Goal: Task Accomplishment & Management: Manage account settings

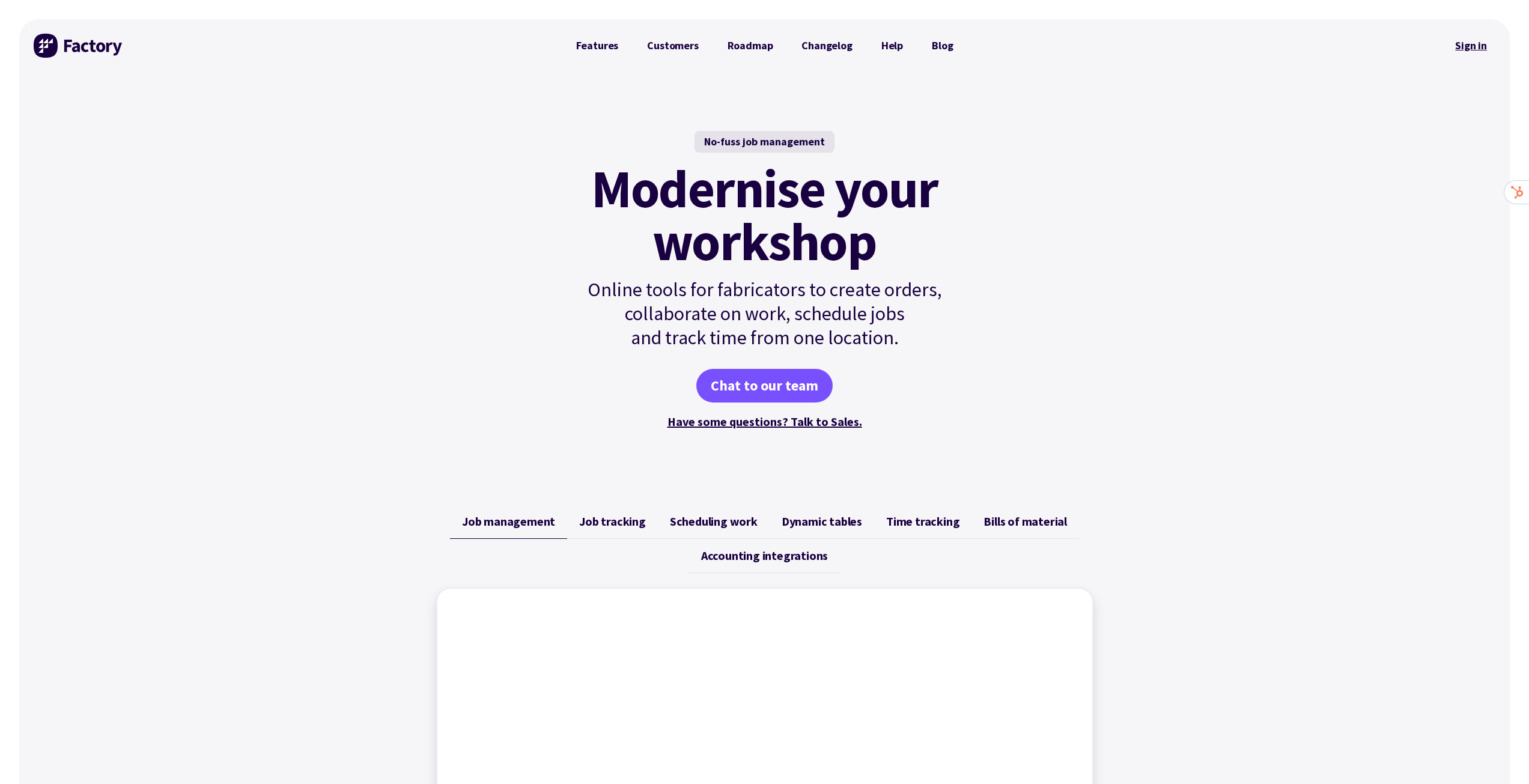
click at [1467, 45] on link "Sign in" at bounding box center [1471, 46] width 48 height 28
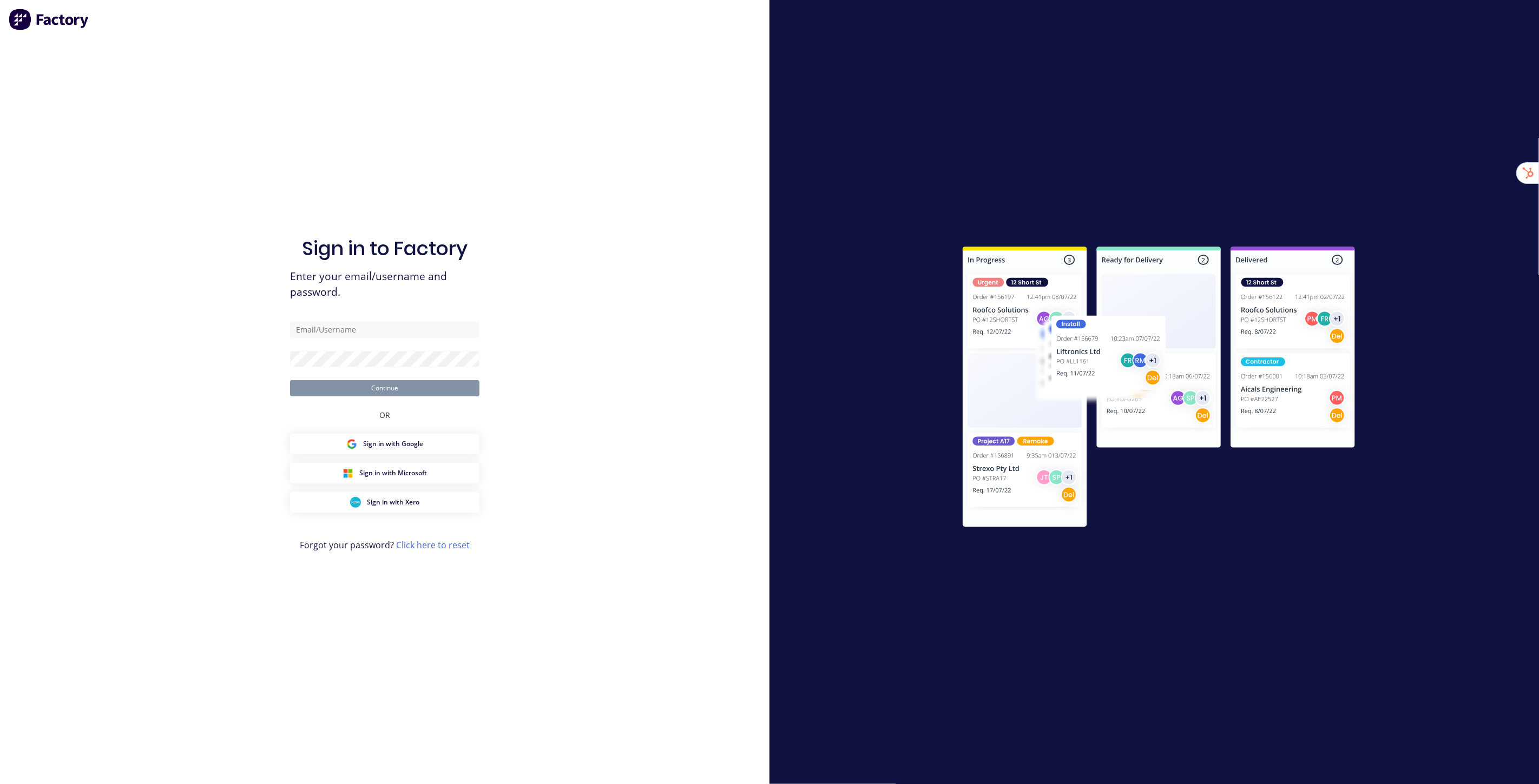
type input "[EMAIL_ADDRESS][DOMAIN_NAME]"
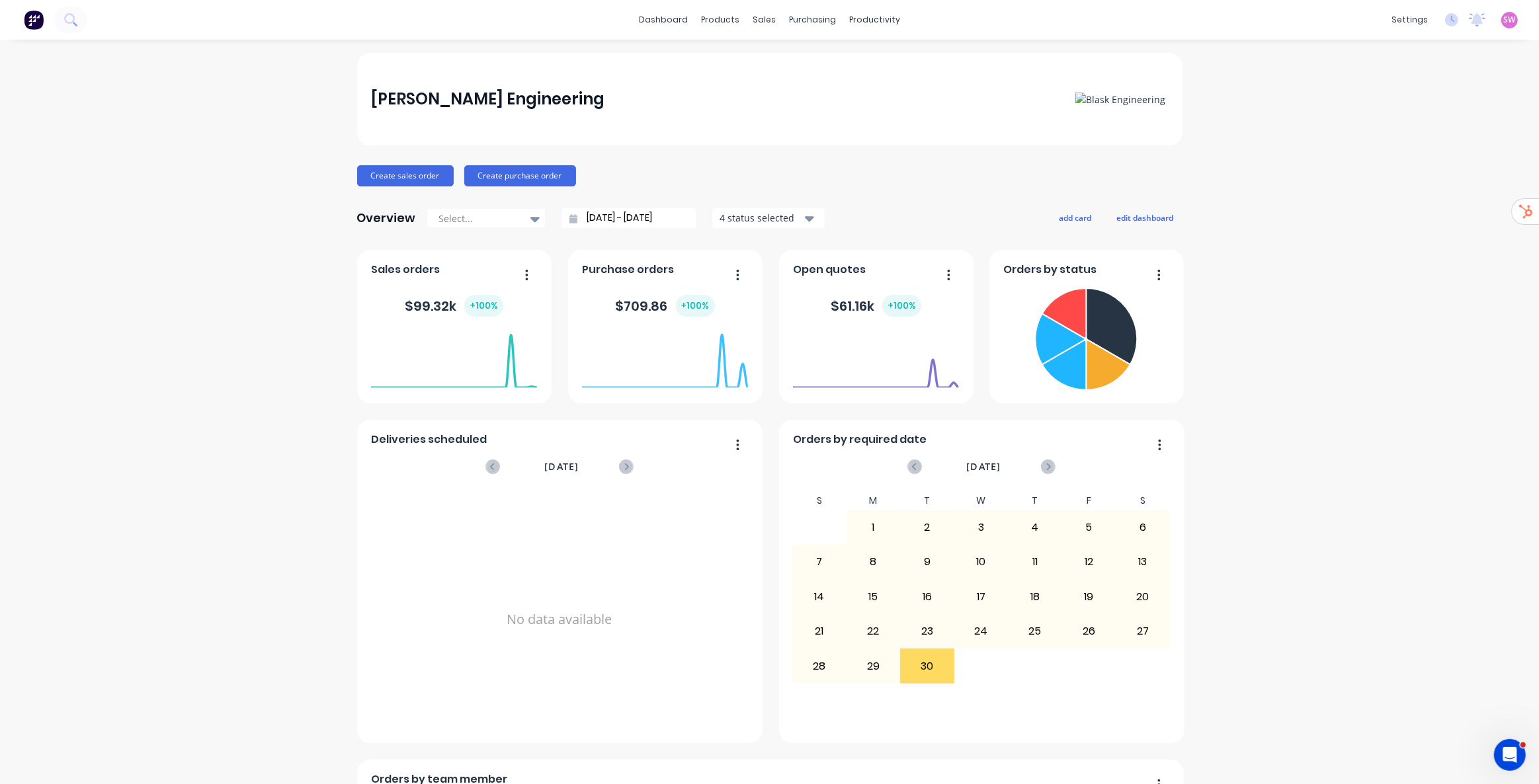
click at [1322, 62] on div "Company" at bounding box center [1311, 64] width 42 height 12
select select "AU"
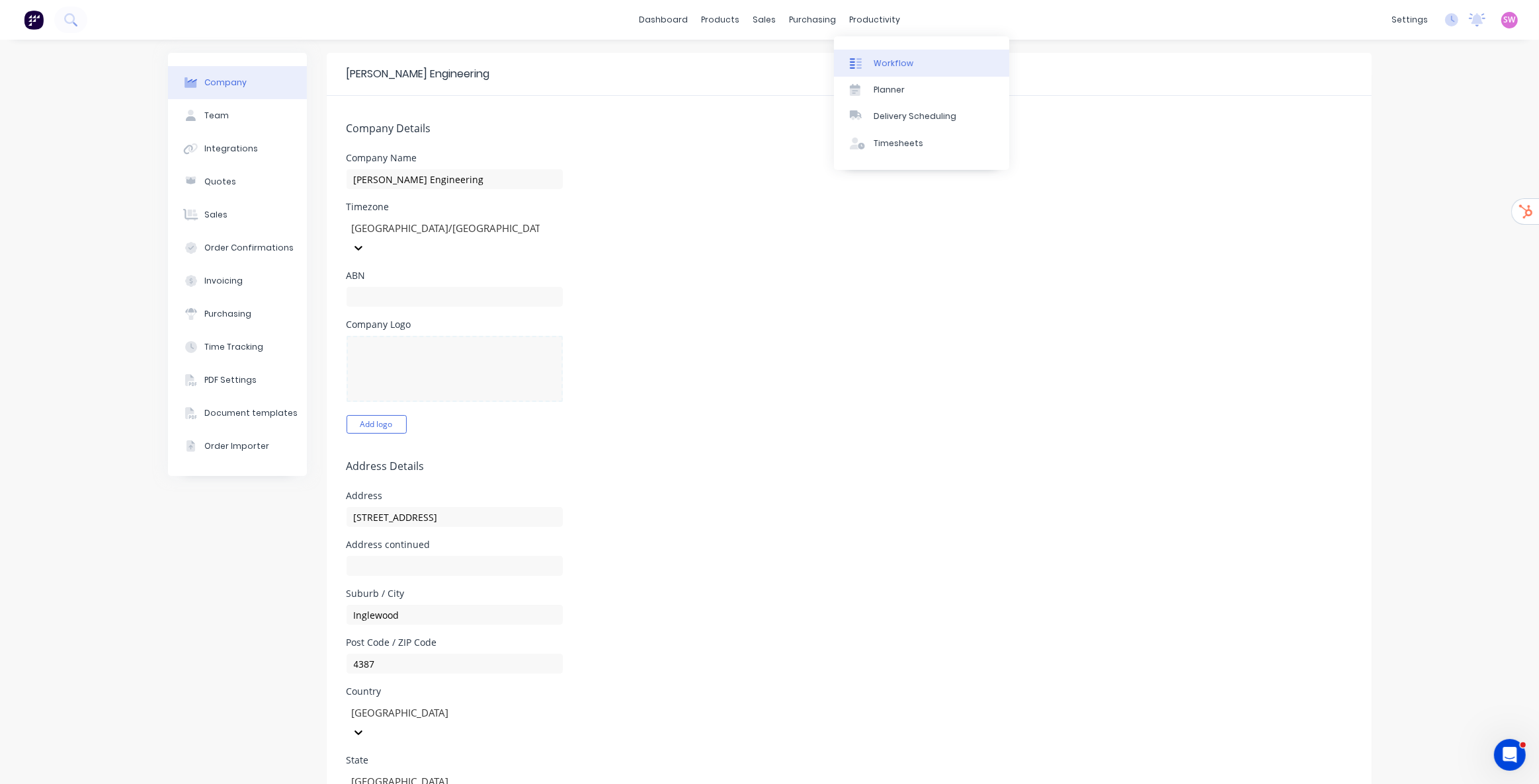
click at [891, 59] on div "Workflow" at bounding box center [894, 64] width 39 height 12
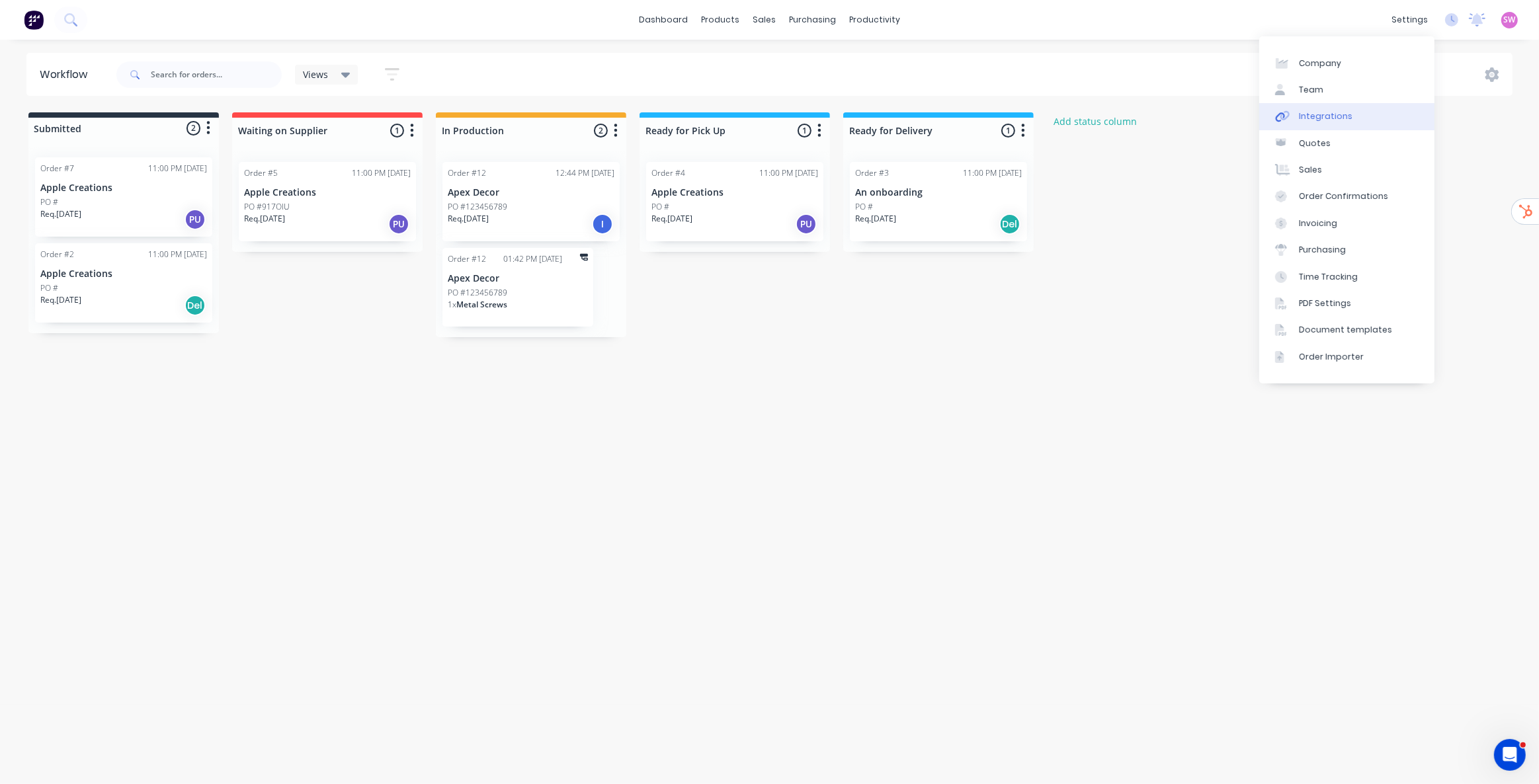
click at [1356, 112] on link "Integrations" at bounding box center [1347, 116] width 175 height 26
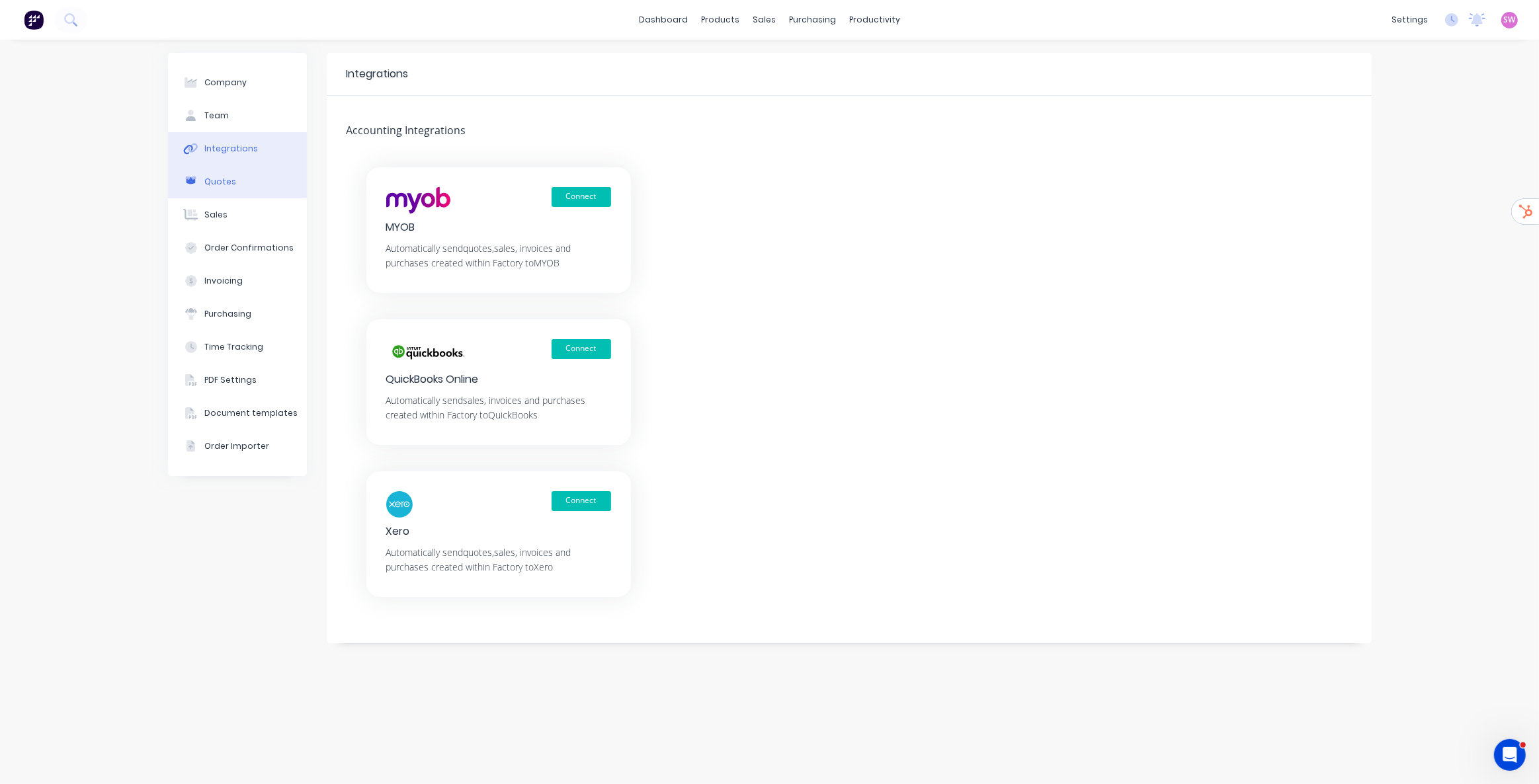
click at [244, 192] on button "Quotes" at bounding box center [237, 181] width 139 height 33
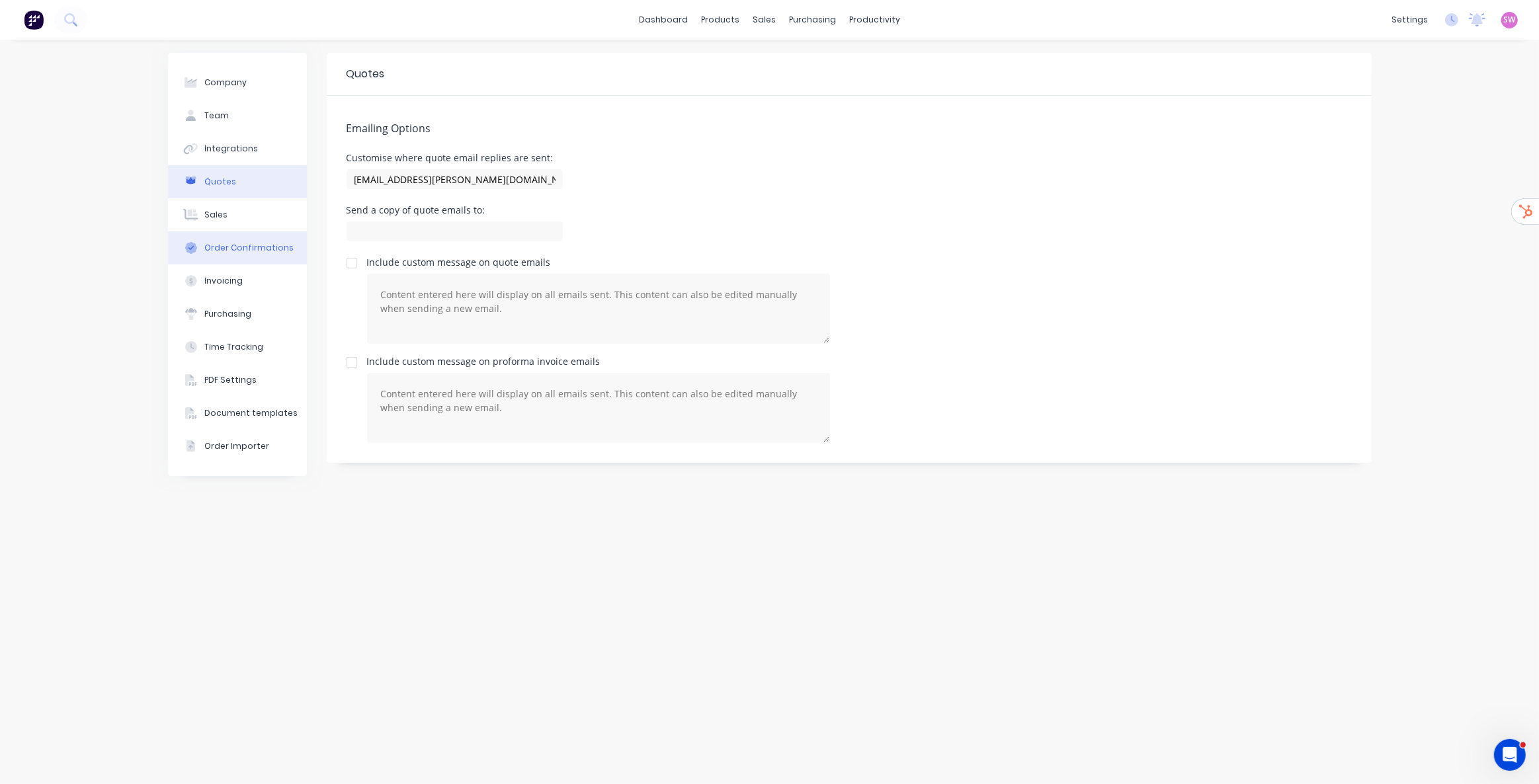
click at [242, 251] on div "Order Confirmations" at bounding box center [249, 248] width 89 height 12
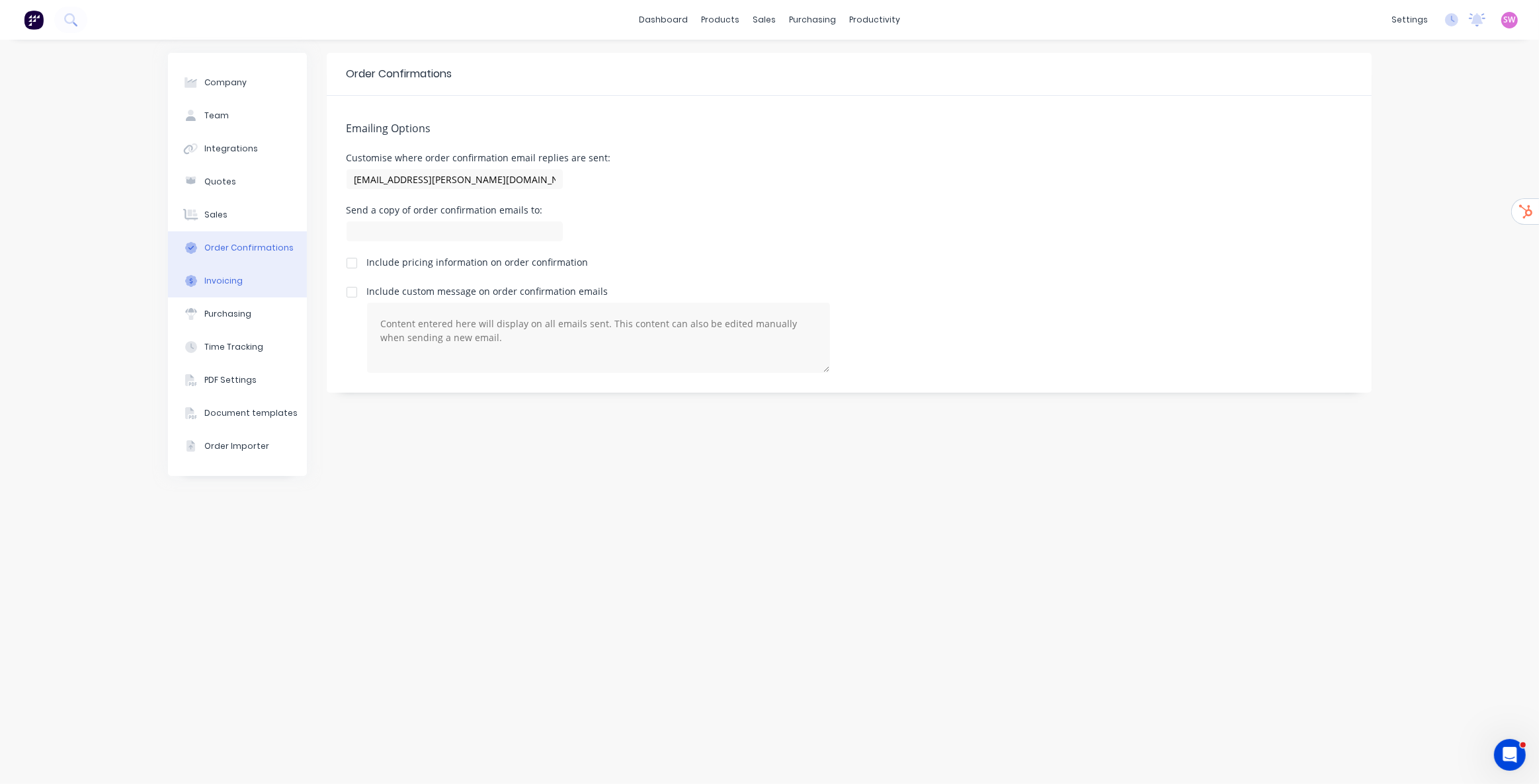
click at [250, 288] on button "Invoicing" at bounding box center [237, 280] width 139 height 33
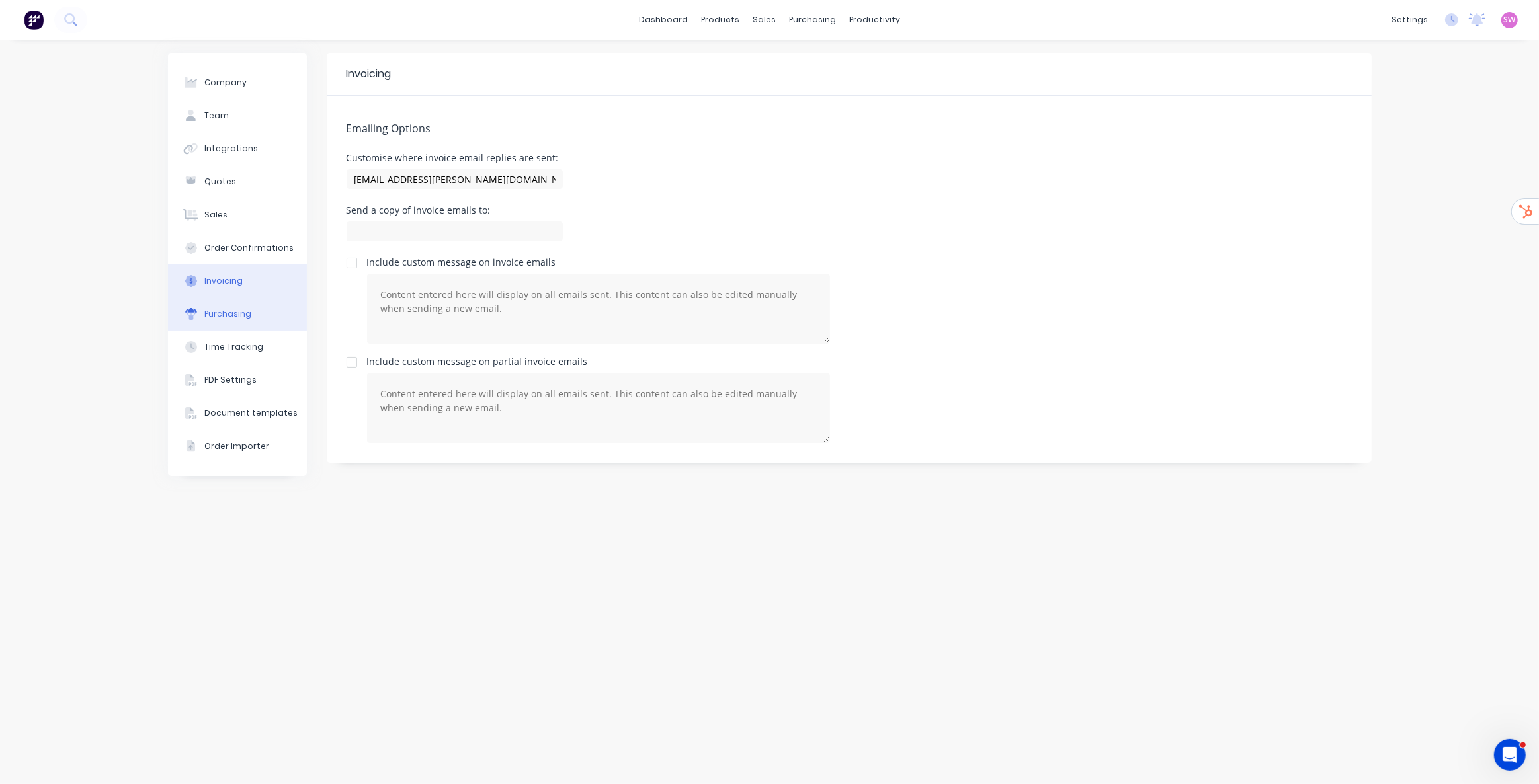
click at [252, 302] on button "Purchasing" at bounding box center [237, 314] width 139 height 33
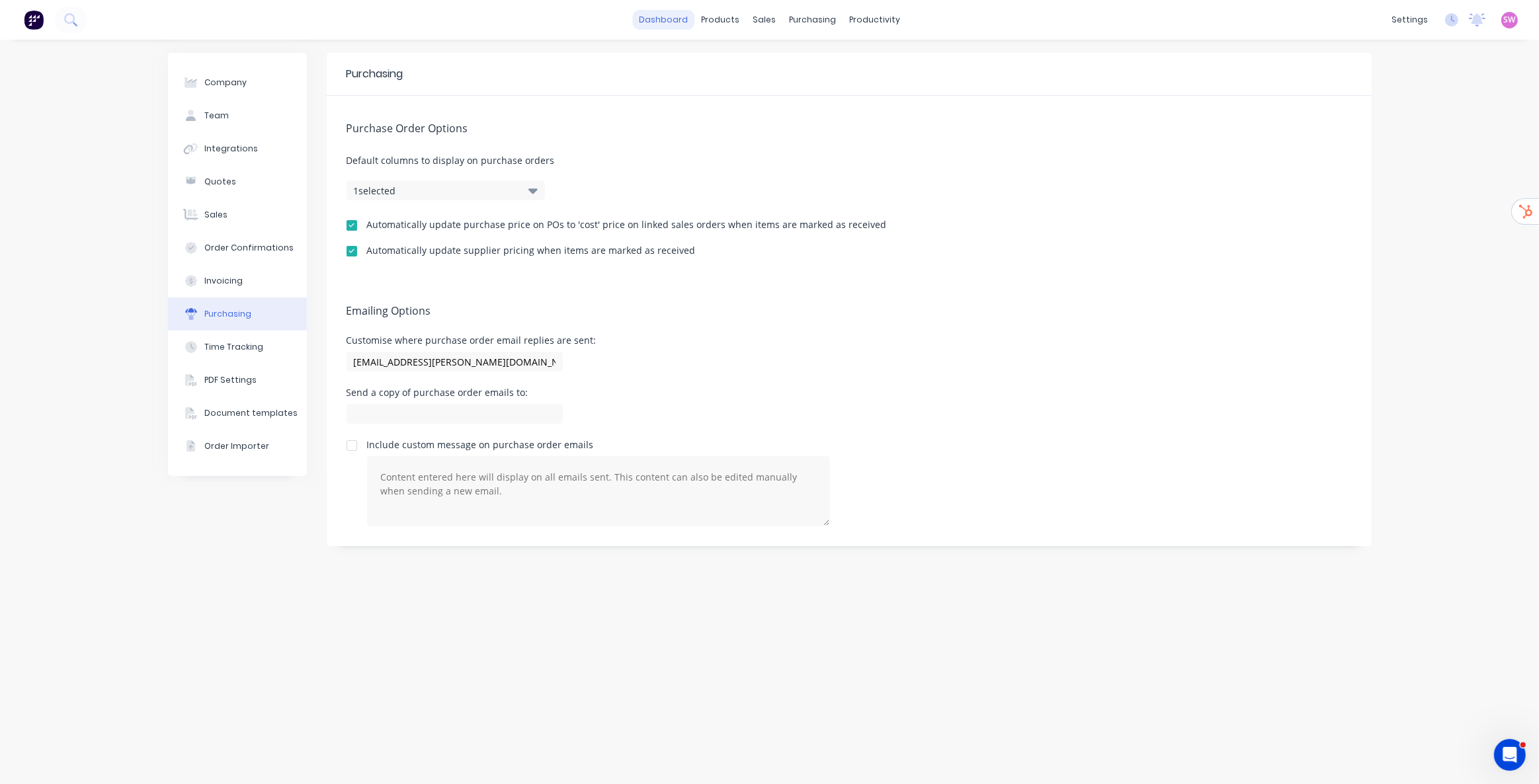
click at [671, 11] on link "dashboard" at bounding box center [663, 20] width 62 height 20
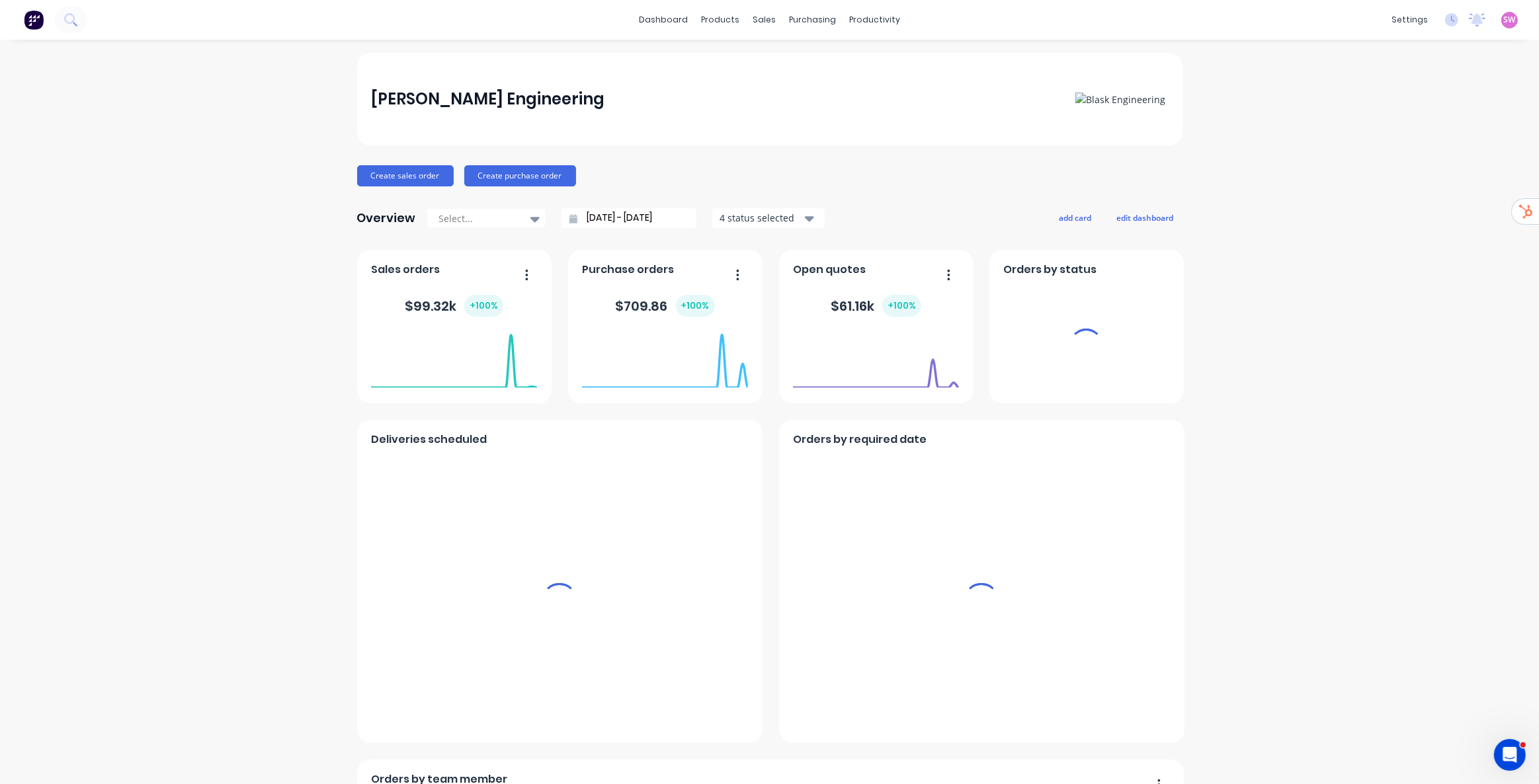
click at [1504, 18] on span "SW" at bounding box center [1510, 20] width 12 height 12
drag, startPoint x: 1455, startPoint y: 164, endPoint x: 1448, endPoint y: 172, distance: 10.6
click at [1455, 164] on div at bounding box center [1456, 165] width 20 height 12
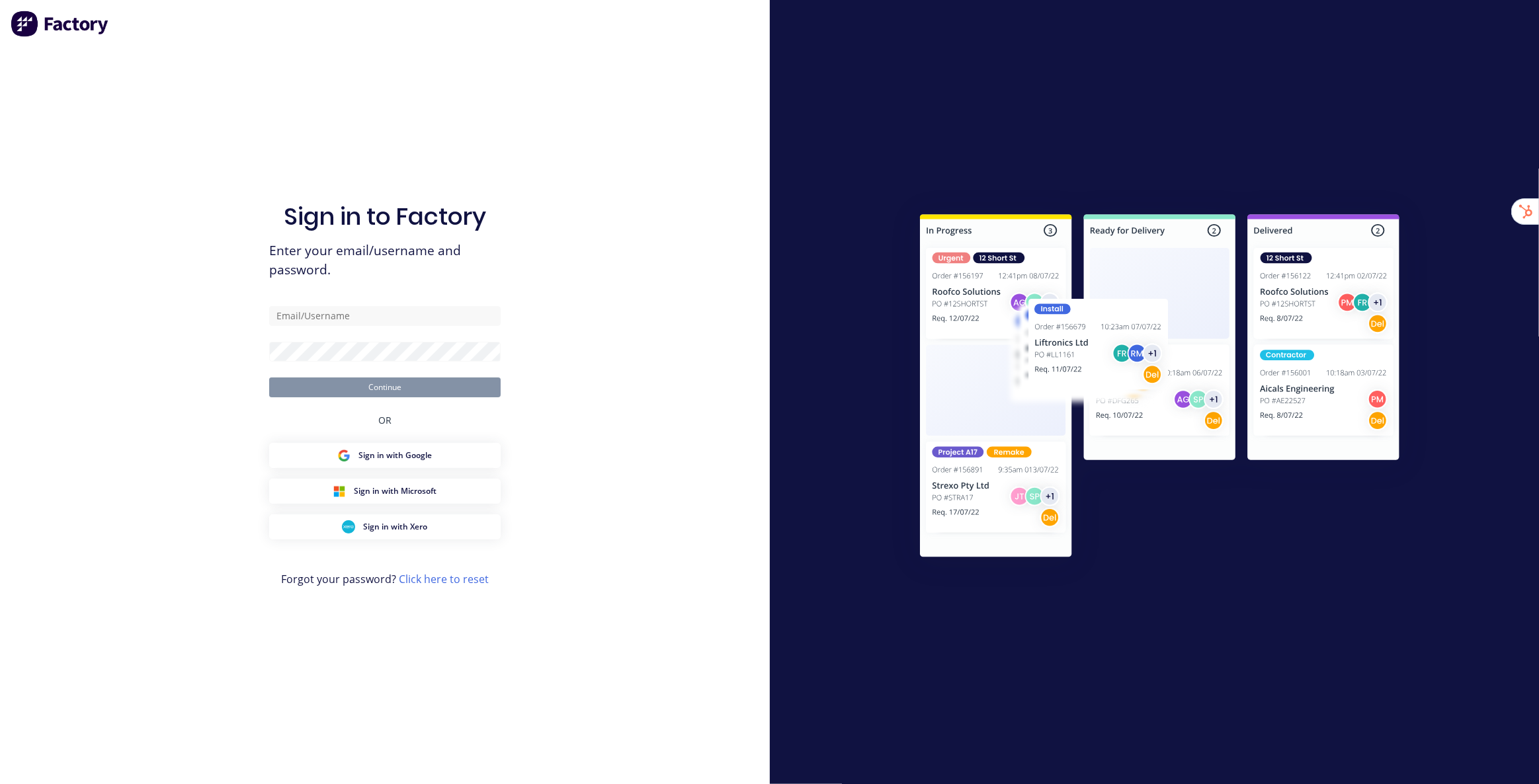
type input "[EMAIL_ADDRESS][DOMAIN_NAME]"
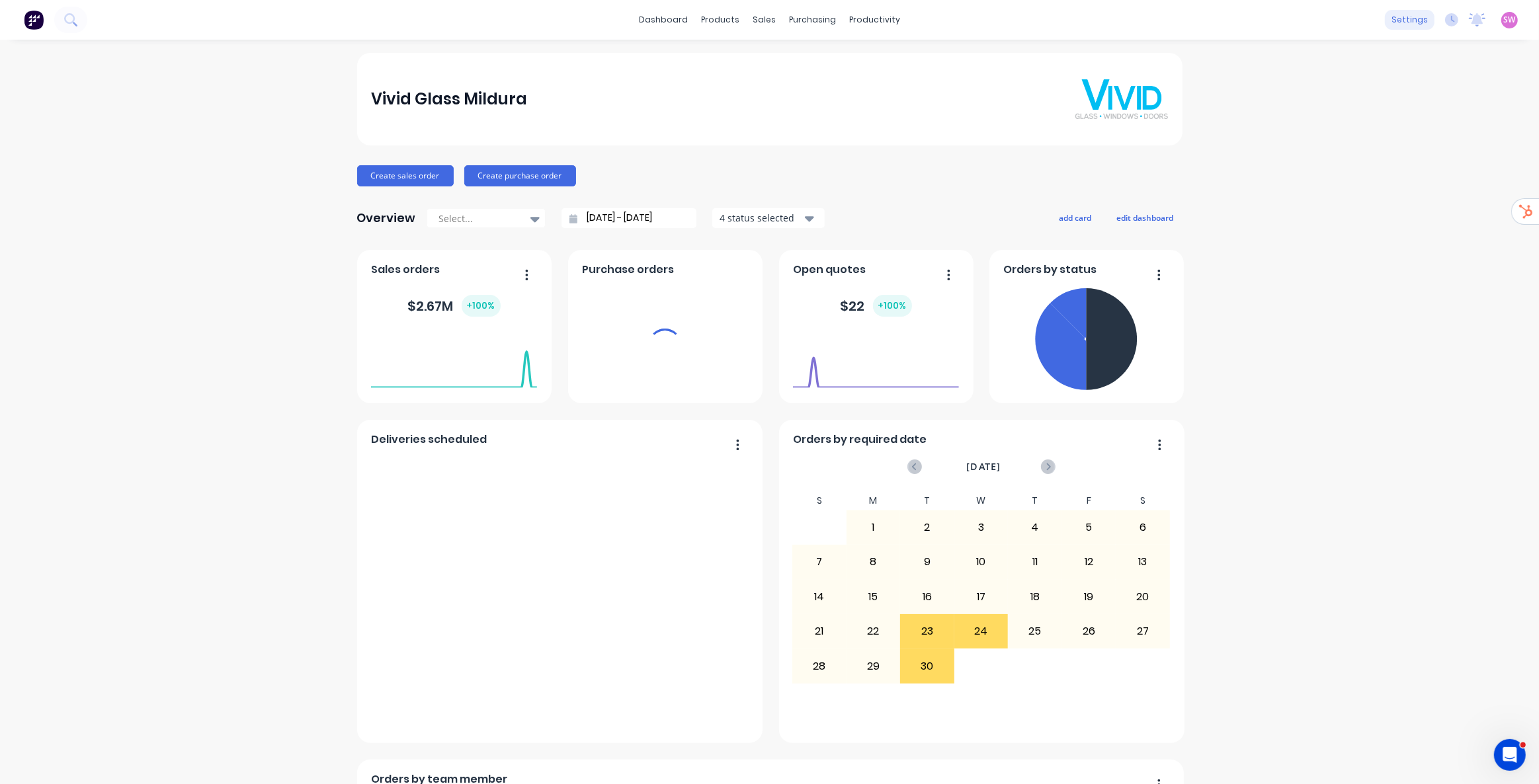
click at [1402, 18] on div "settings" at bounding box center [1410, 20] width 50 height 20
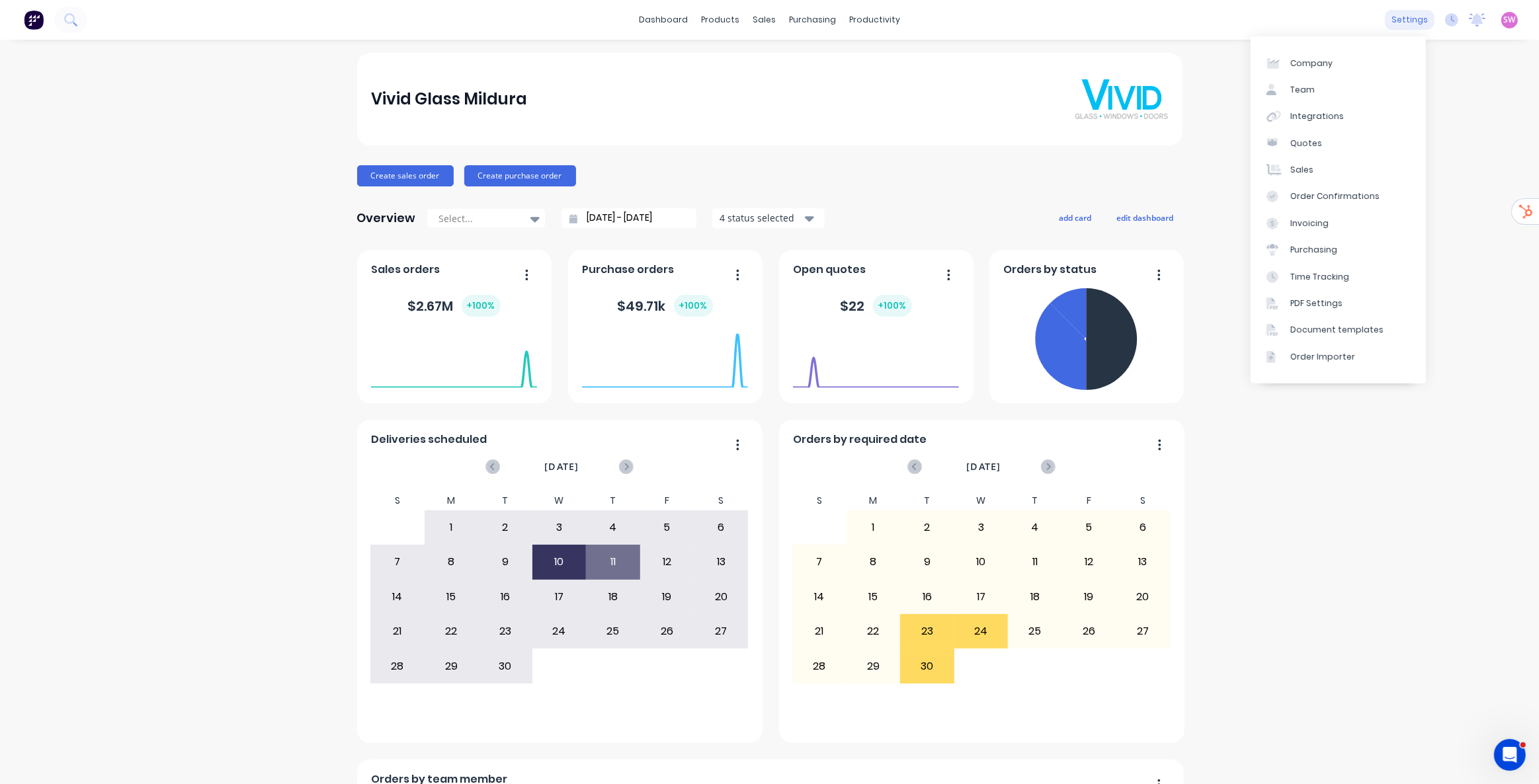
click at [1404, 19] on div "settings" at bounding box center [1410, 20] width 50 height 20
click at [1319, 116] on div "Integrations" at bounding box center [1316, 116] width 53 height 12
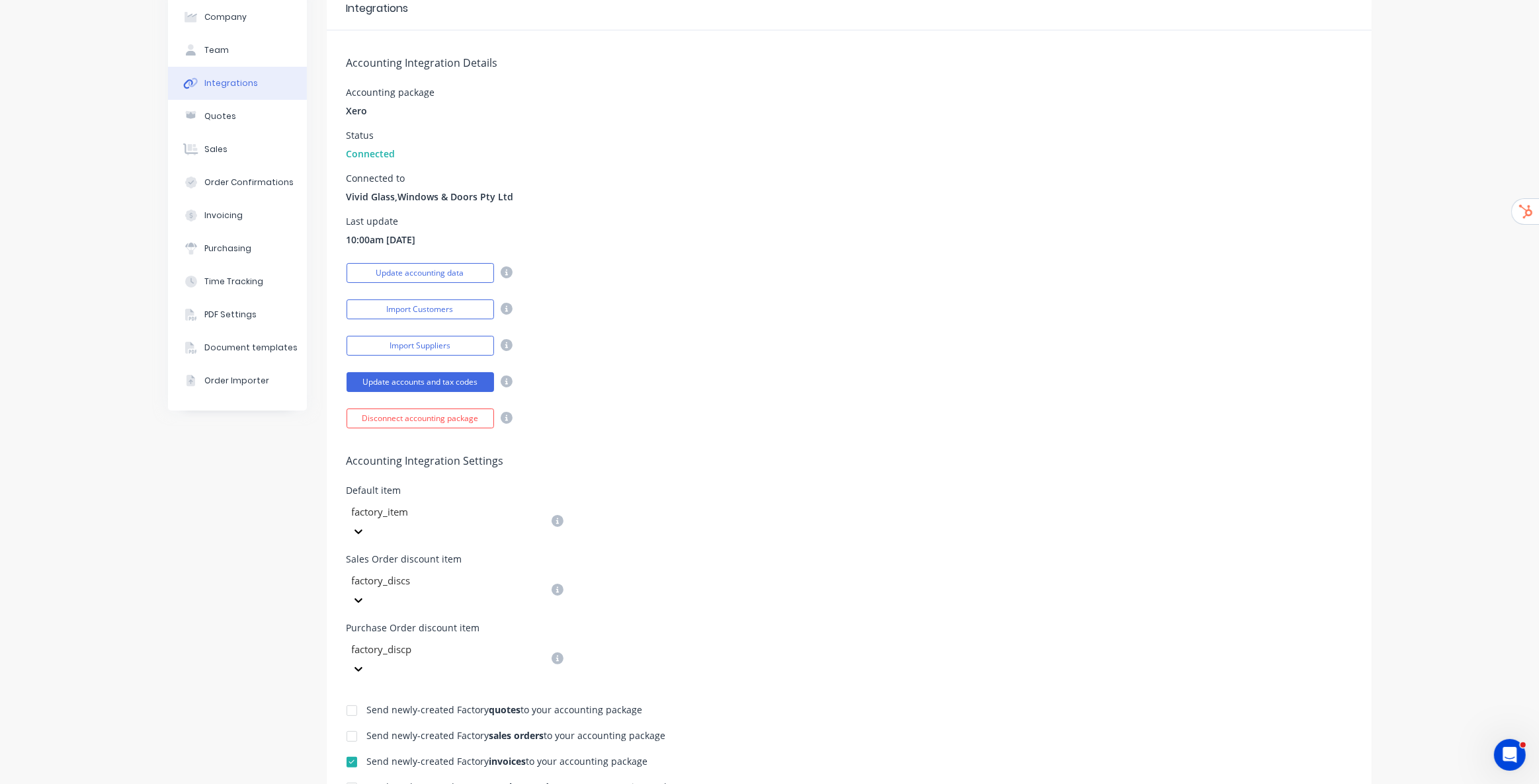
scroll to position [180, 0]
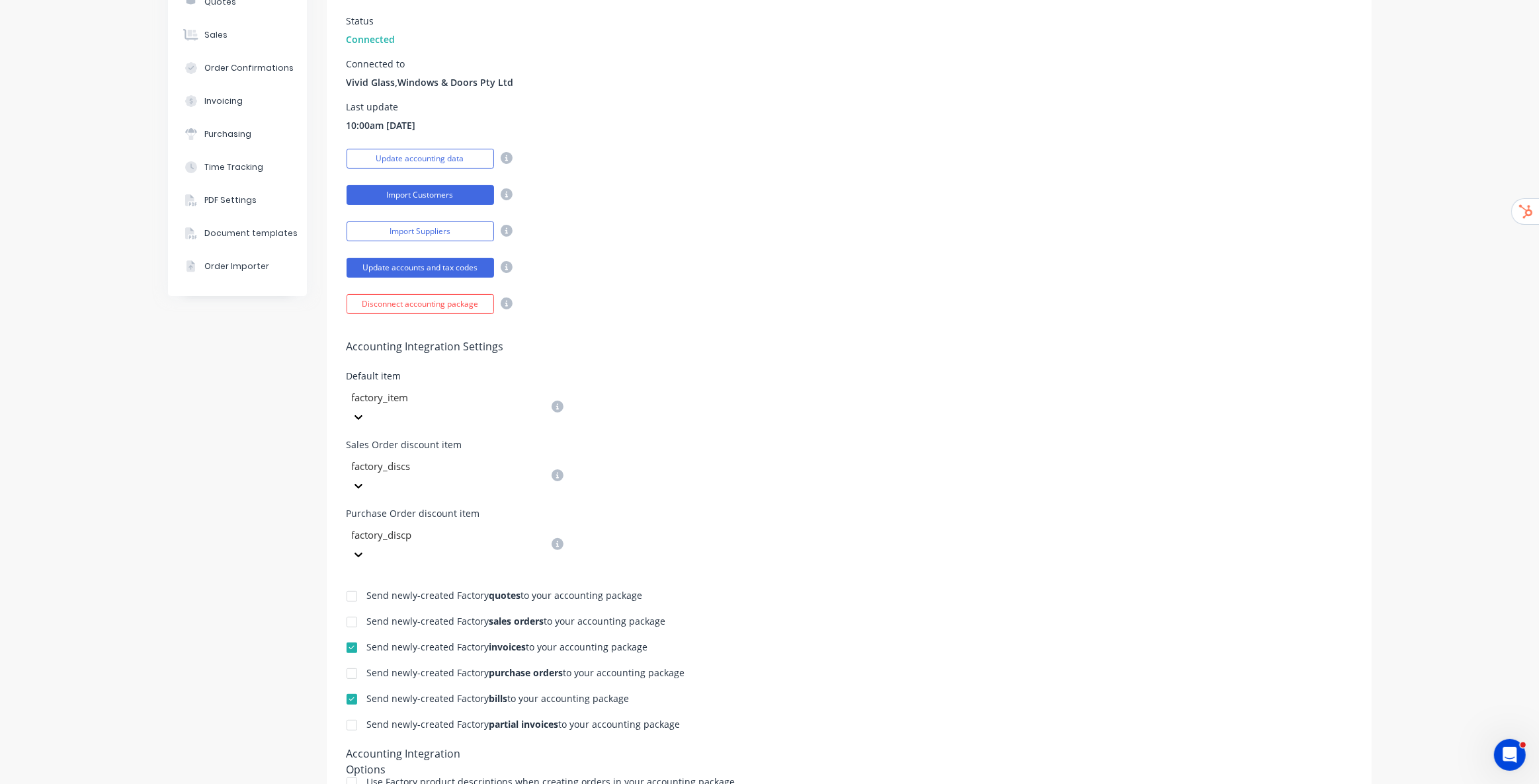
click at [429, 192] on button "Import Customers" at bounding box center [421, 195] width 147 height 20
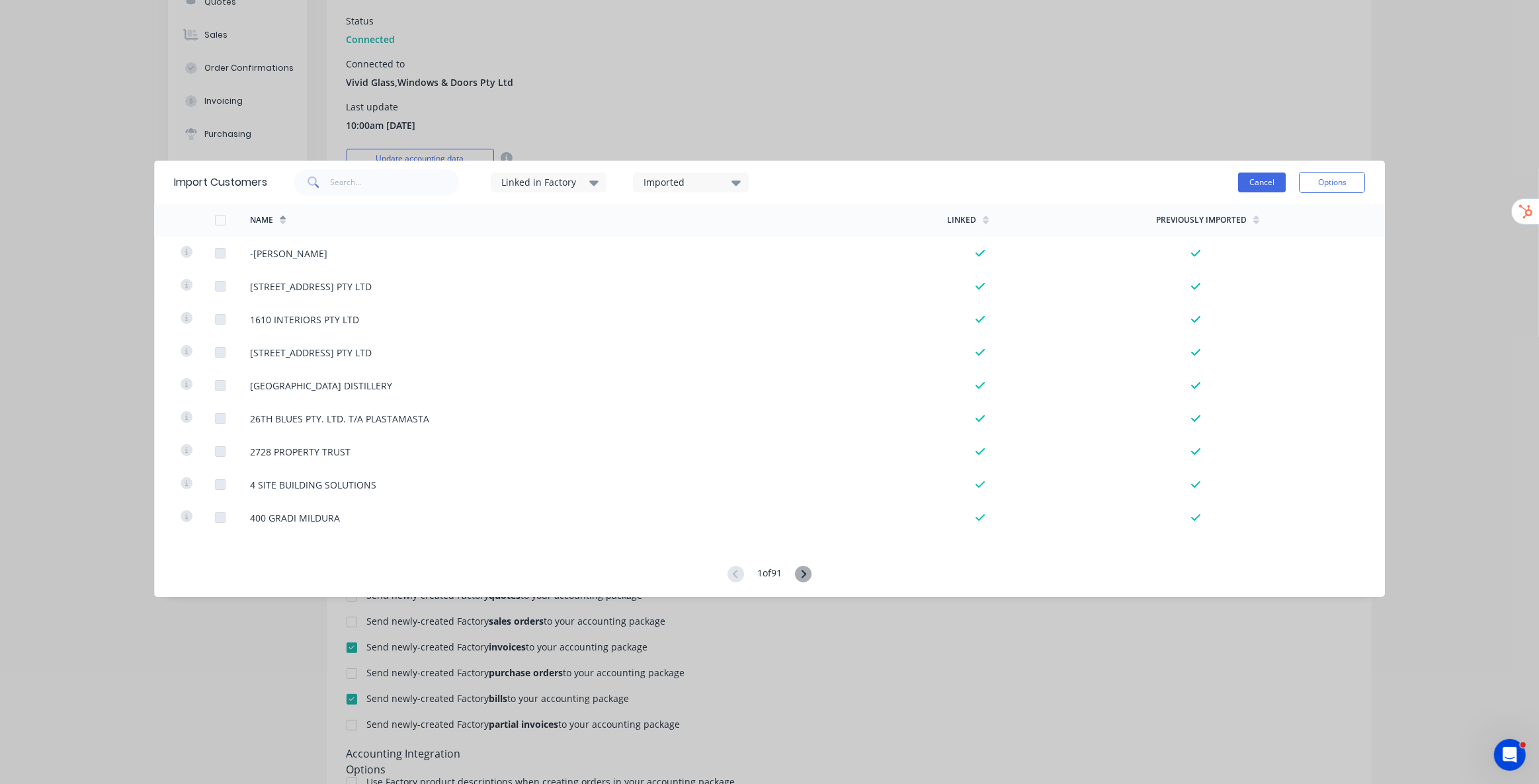
click at [1273, 182] on button "Cancel" at bounding box center [1262, 182] width 47 height 20
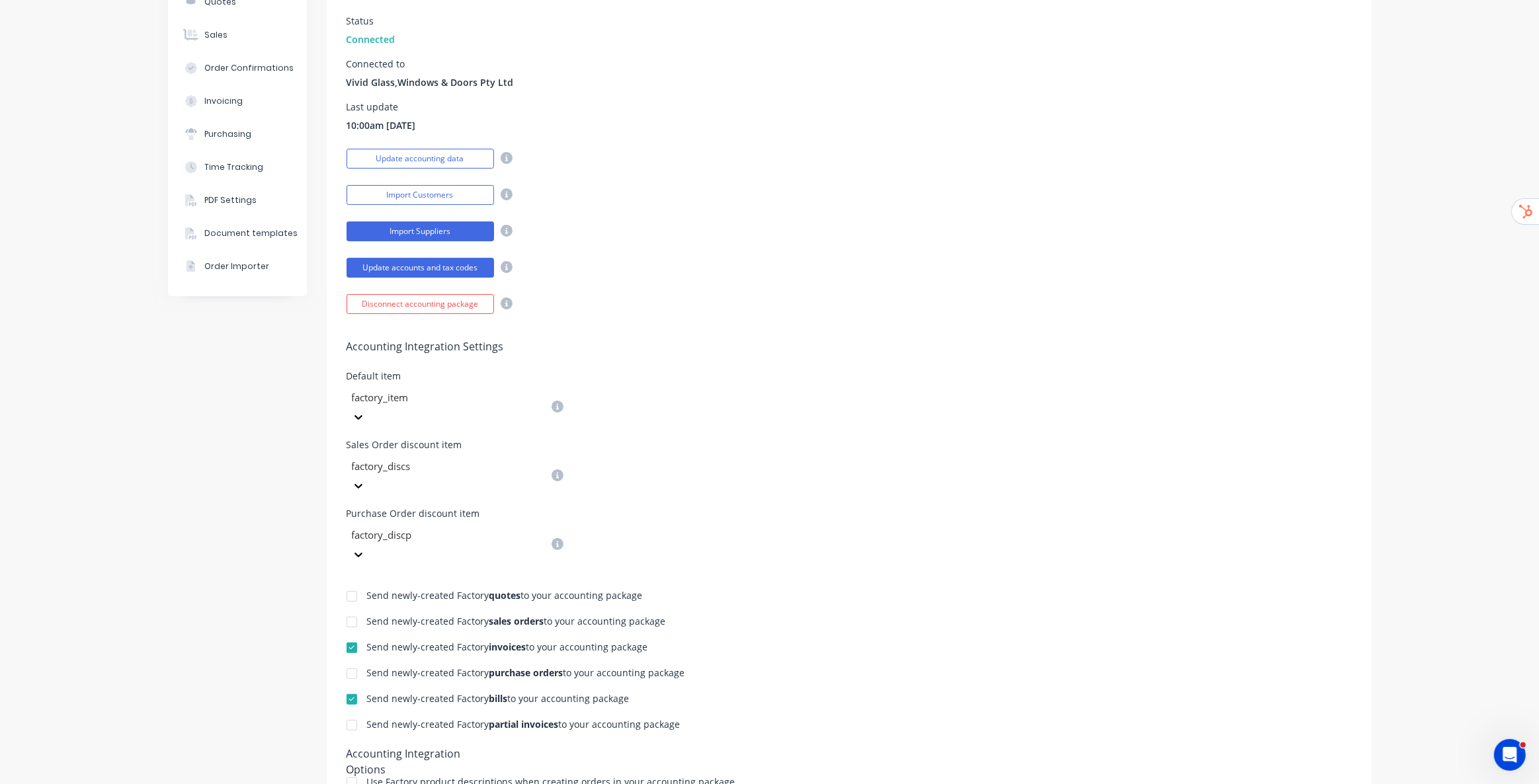
click at [429, 229] on button "Import Suppliers" at bounding box center [421, 231] width 147 height 20
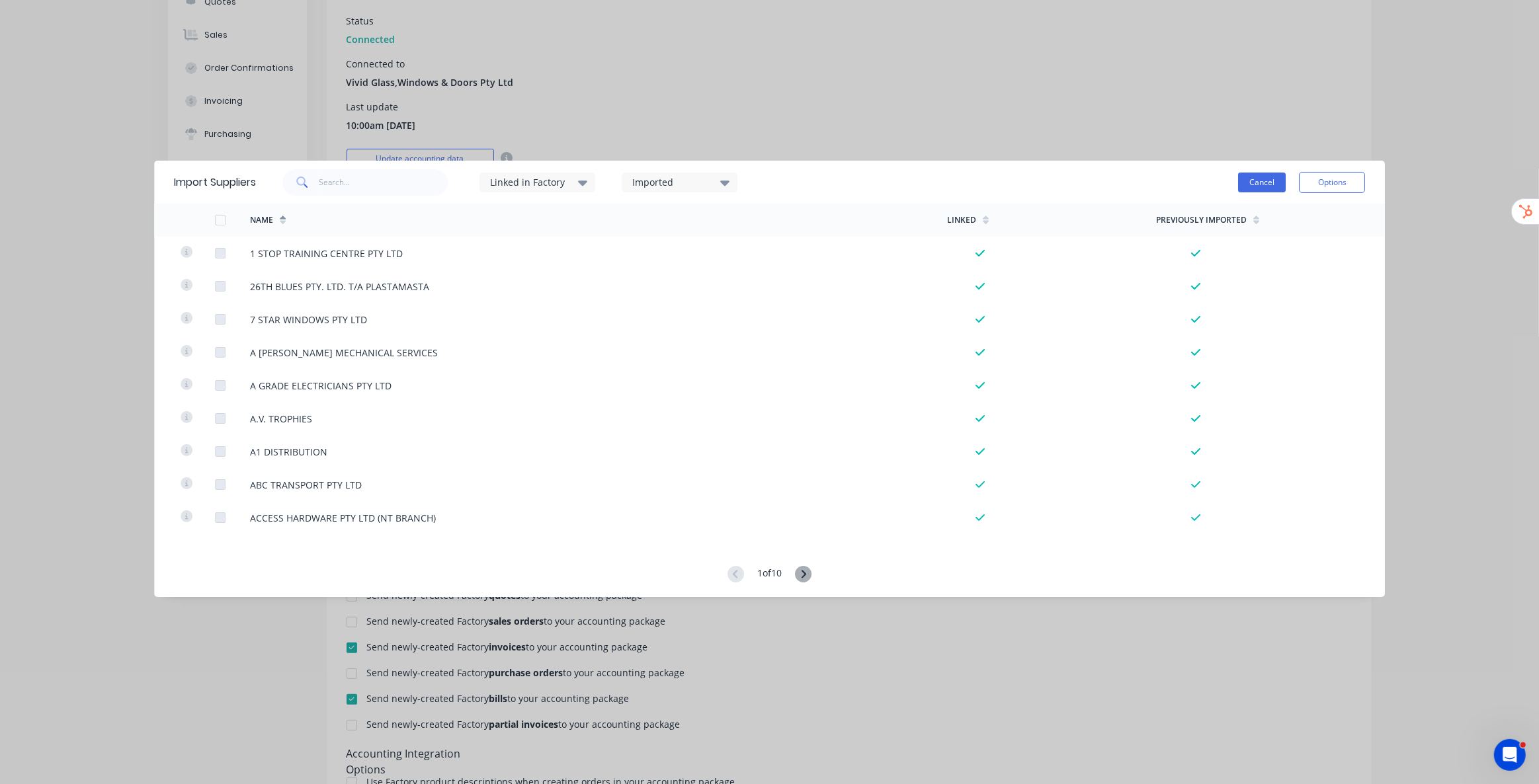
click at [1263, 184] on button "Cancel" at bounding box center [1262, 182] width 47 height 20
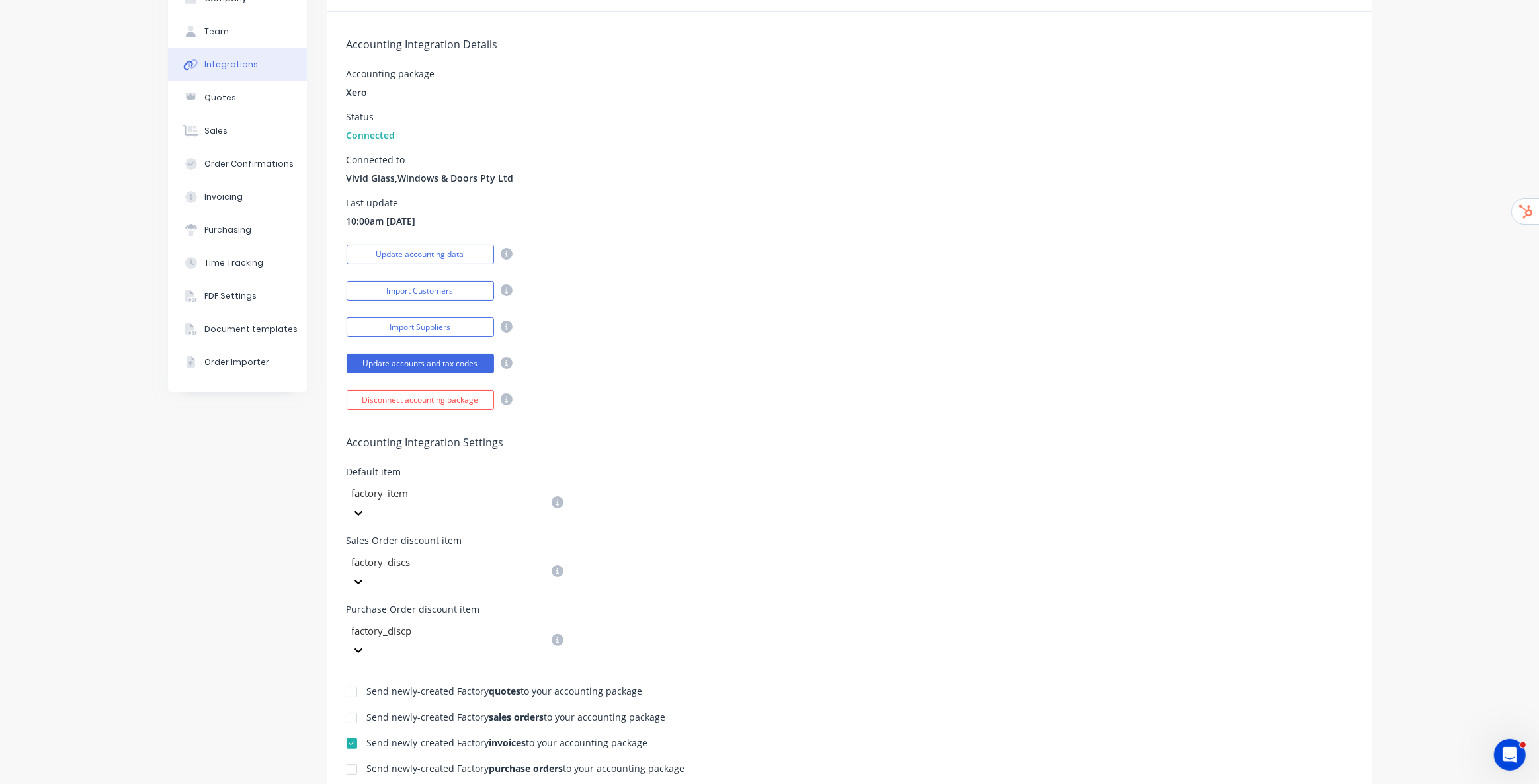
scroll to position [0, 0]
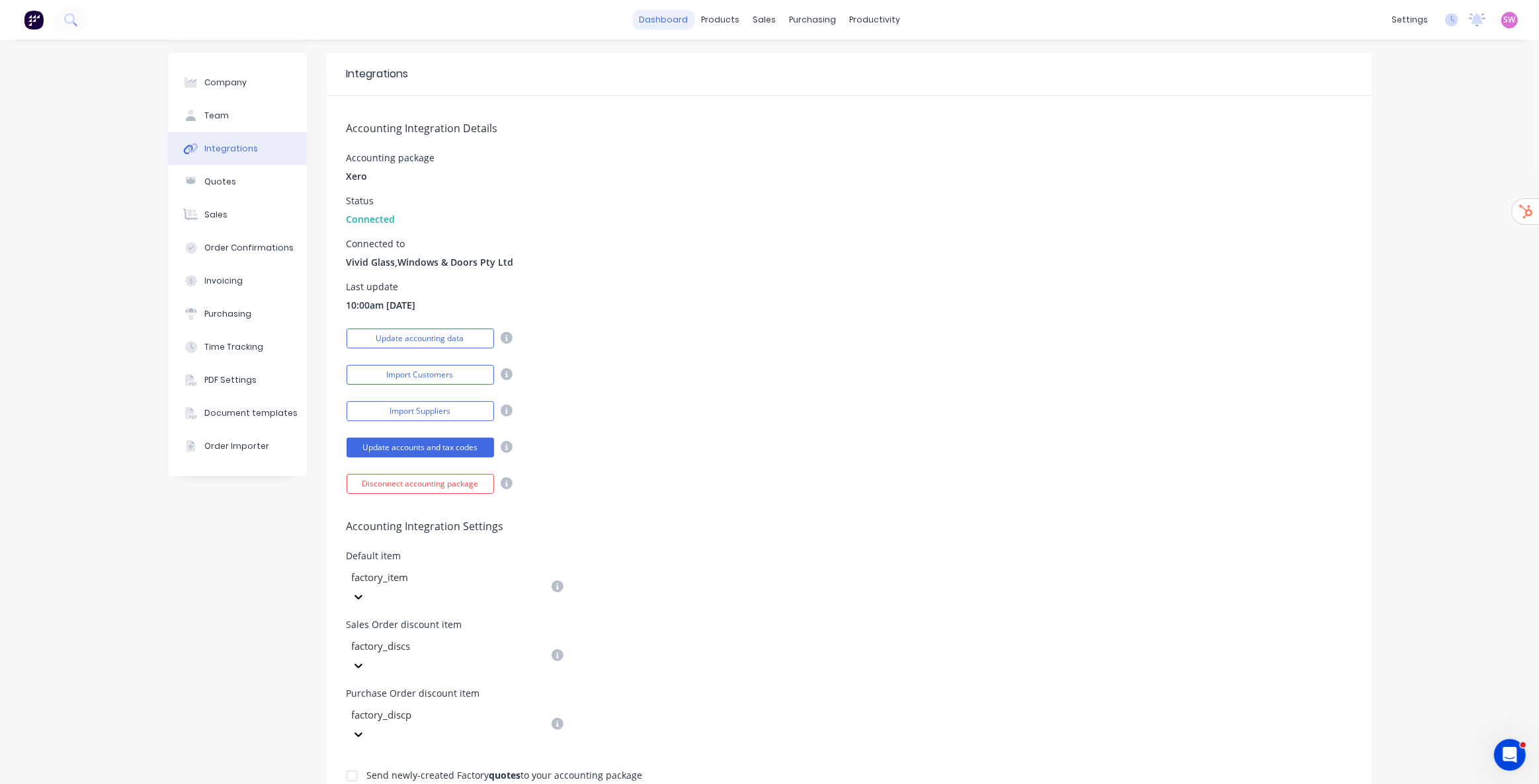
click at [676, 15] on link "dashboard" at bounding box center [663, 20] width 62 height 20
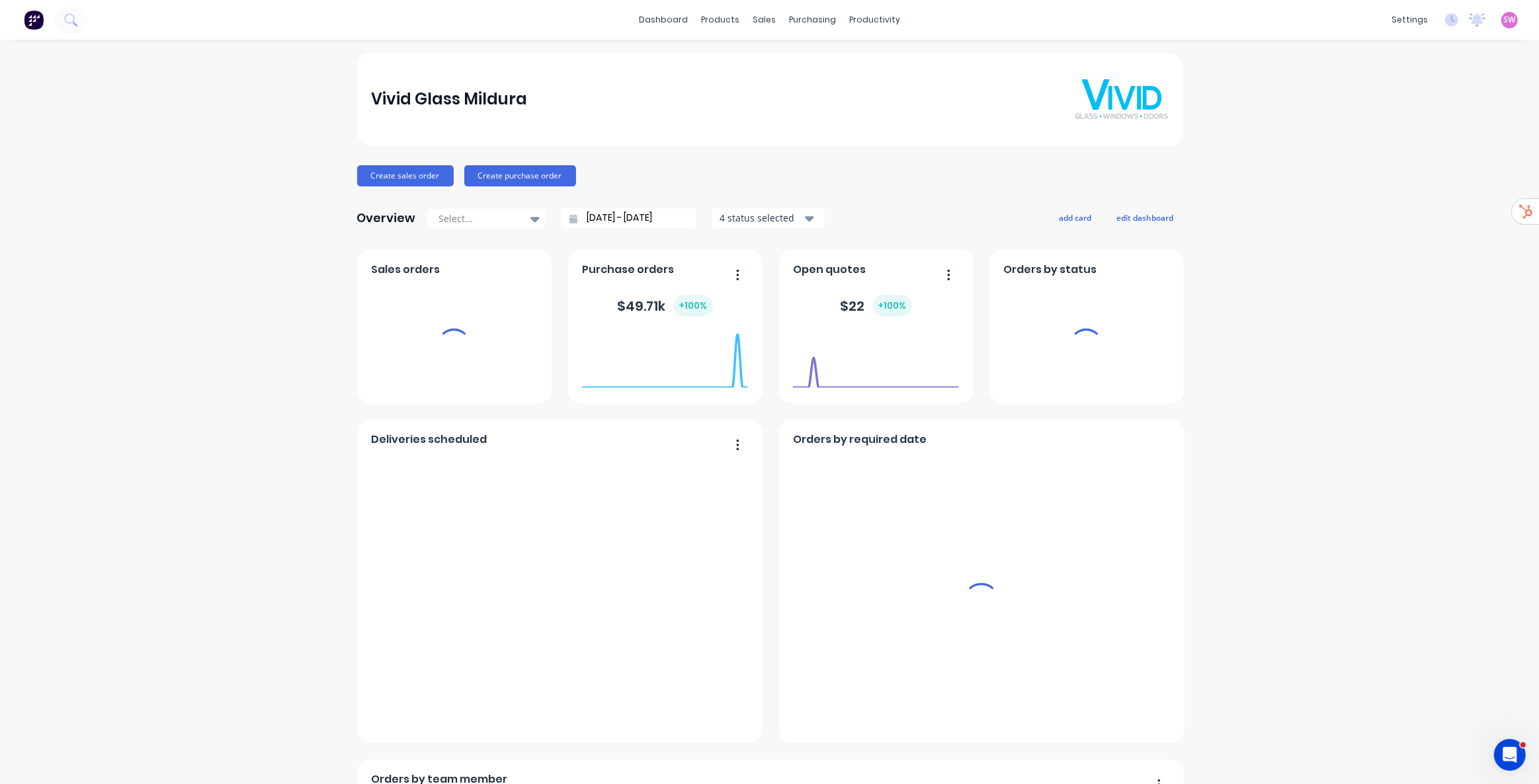
click at [1502, 27] on div "SW Vivid Glass Mildura [PERSON_NAME] Administrator Profile Sign out" at bounding box center [1509, 20] width 17 height 17
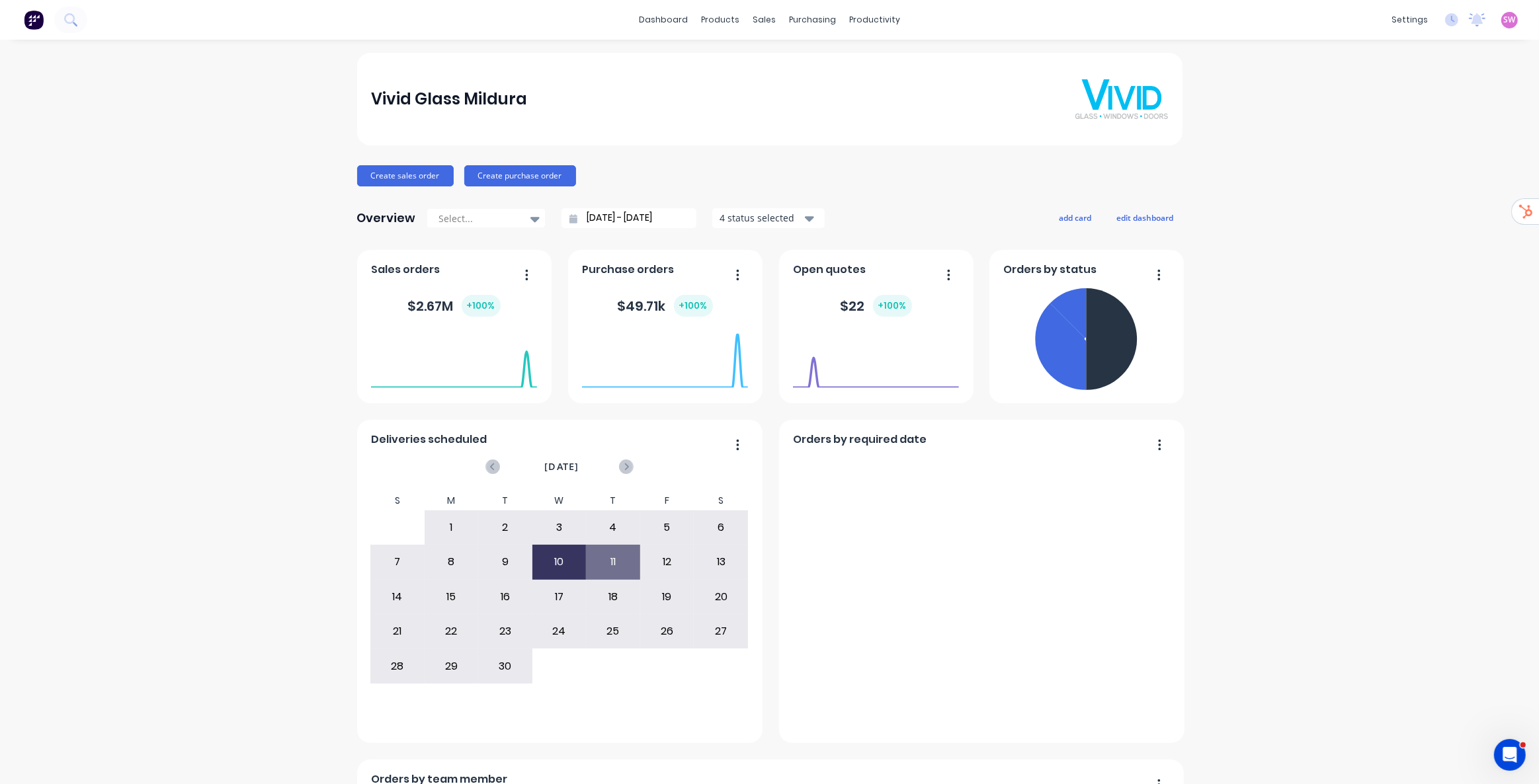
click at [1504, 23] on span "SW" at bounding box center [1510, 20] width 12 height 12
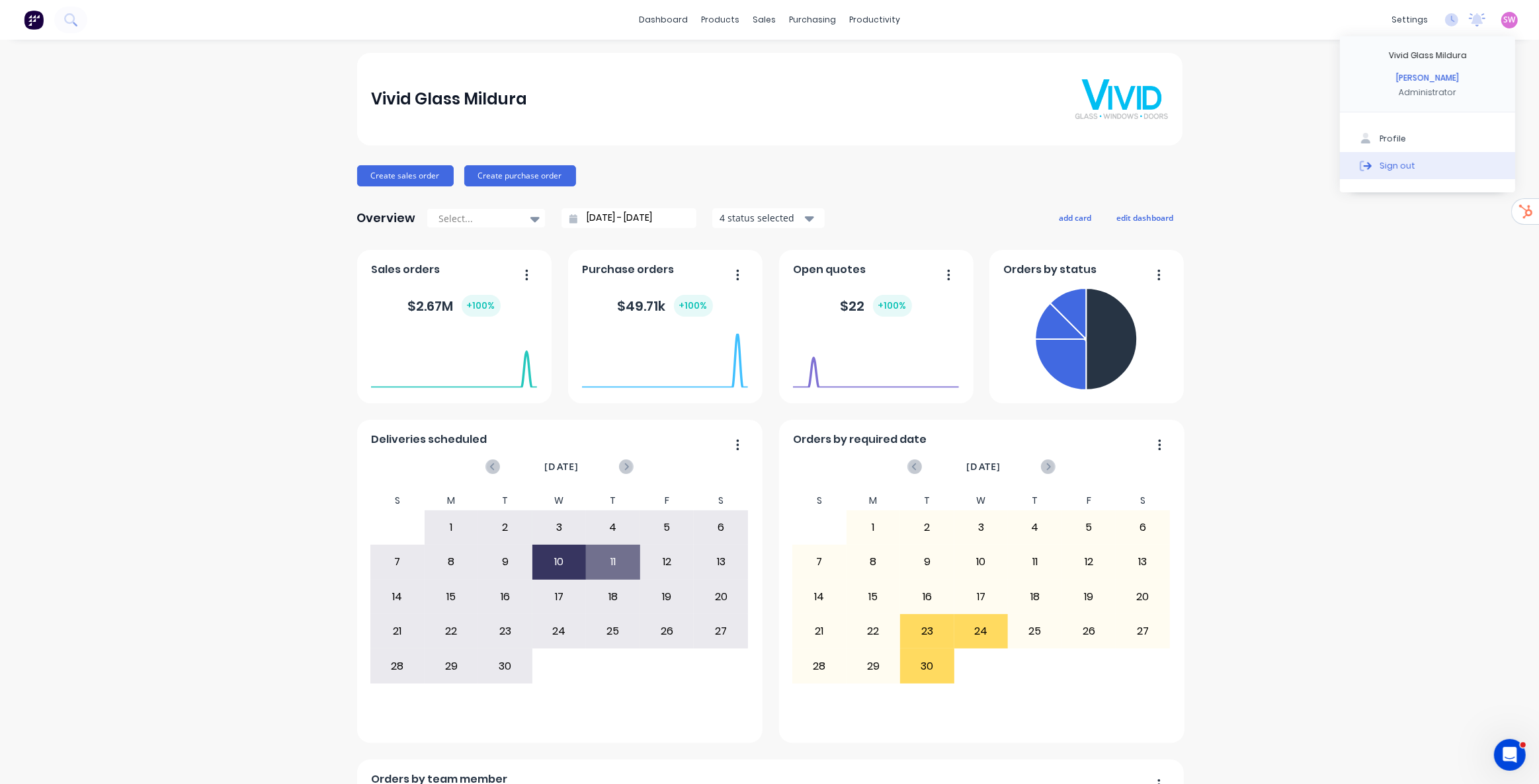
click at [1379, 166] on div "Sign out" at bounding box center [1397, 165] width 36 height 12
